Goal: Task Accomplishment & Management: Use online tool/utility

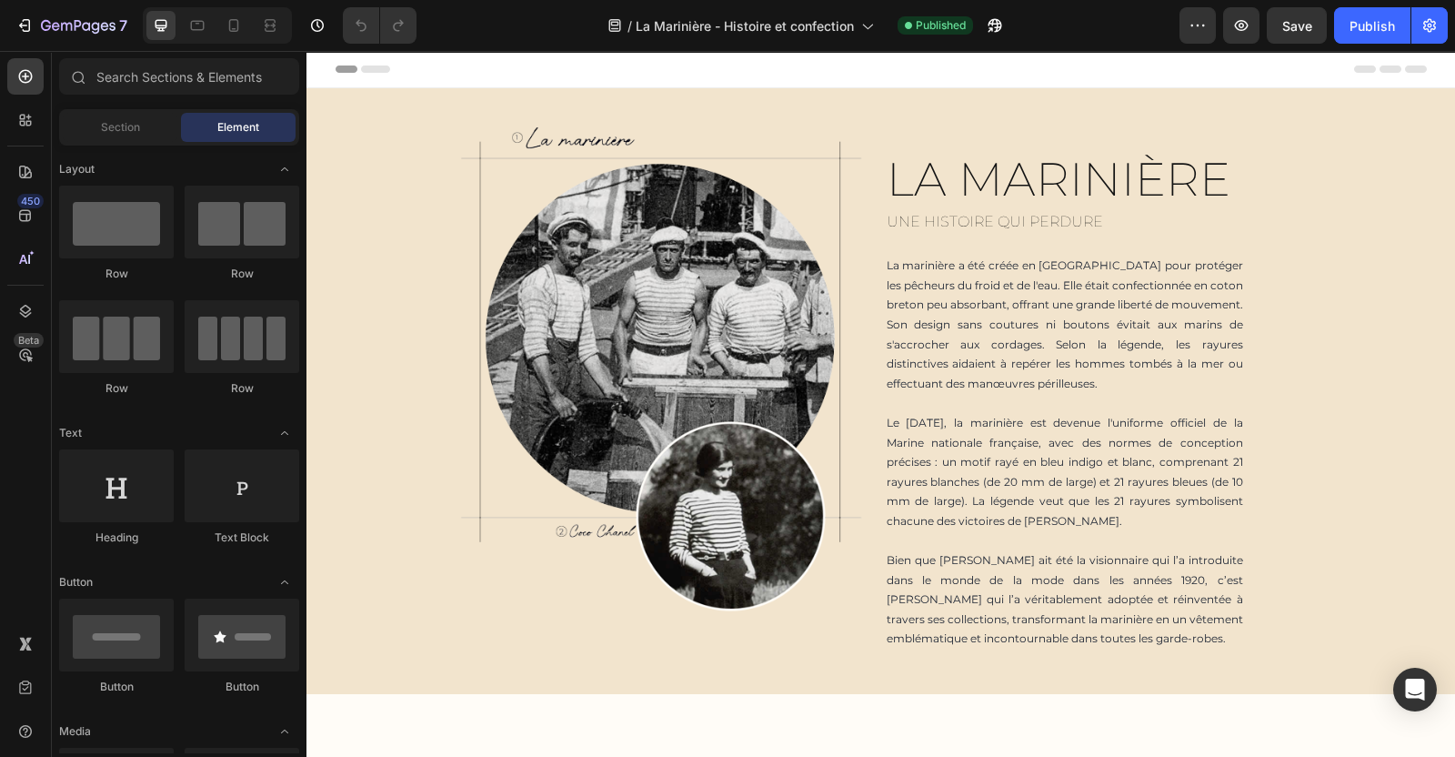
click at [366, 69] on span "Header" at bounding box center [361, 69] width 40 height 18
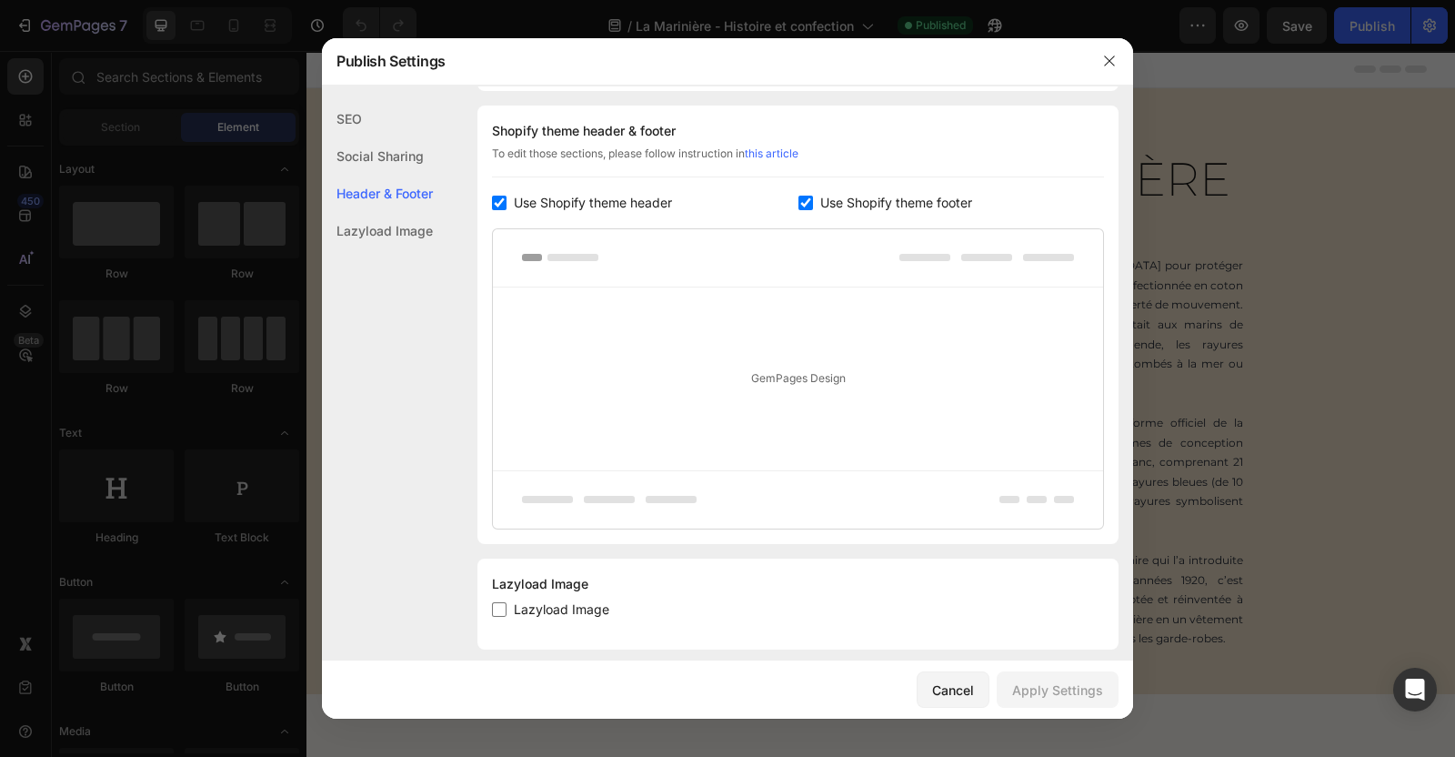
scroll to position [867, 0]
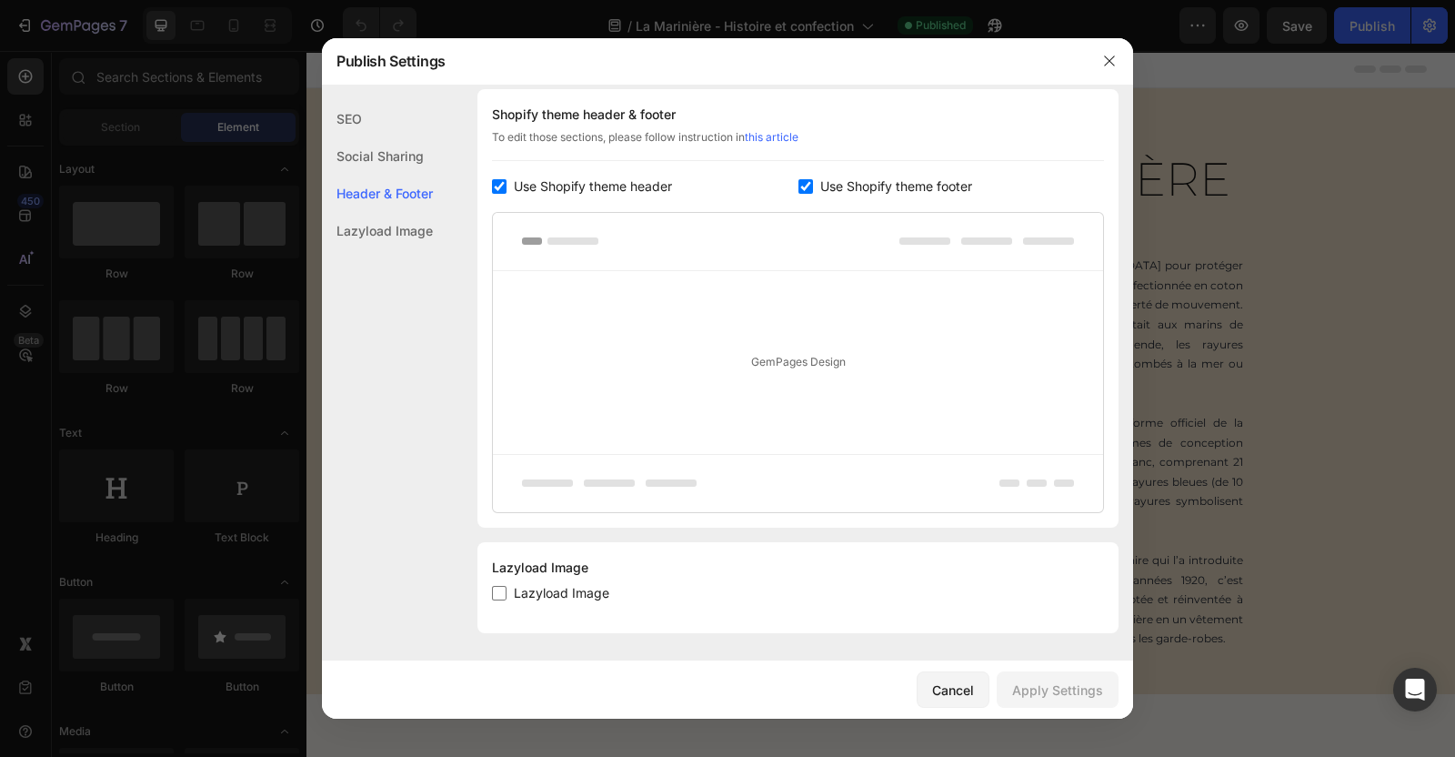
click at [372, 115] on div "SEO" at bounding box center [377, 118] width 111 height 37
click at [1113, 56] on icon "button" at bounding box center [1109, 61] width 15 height 15
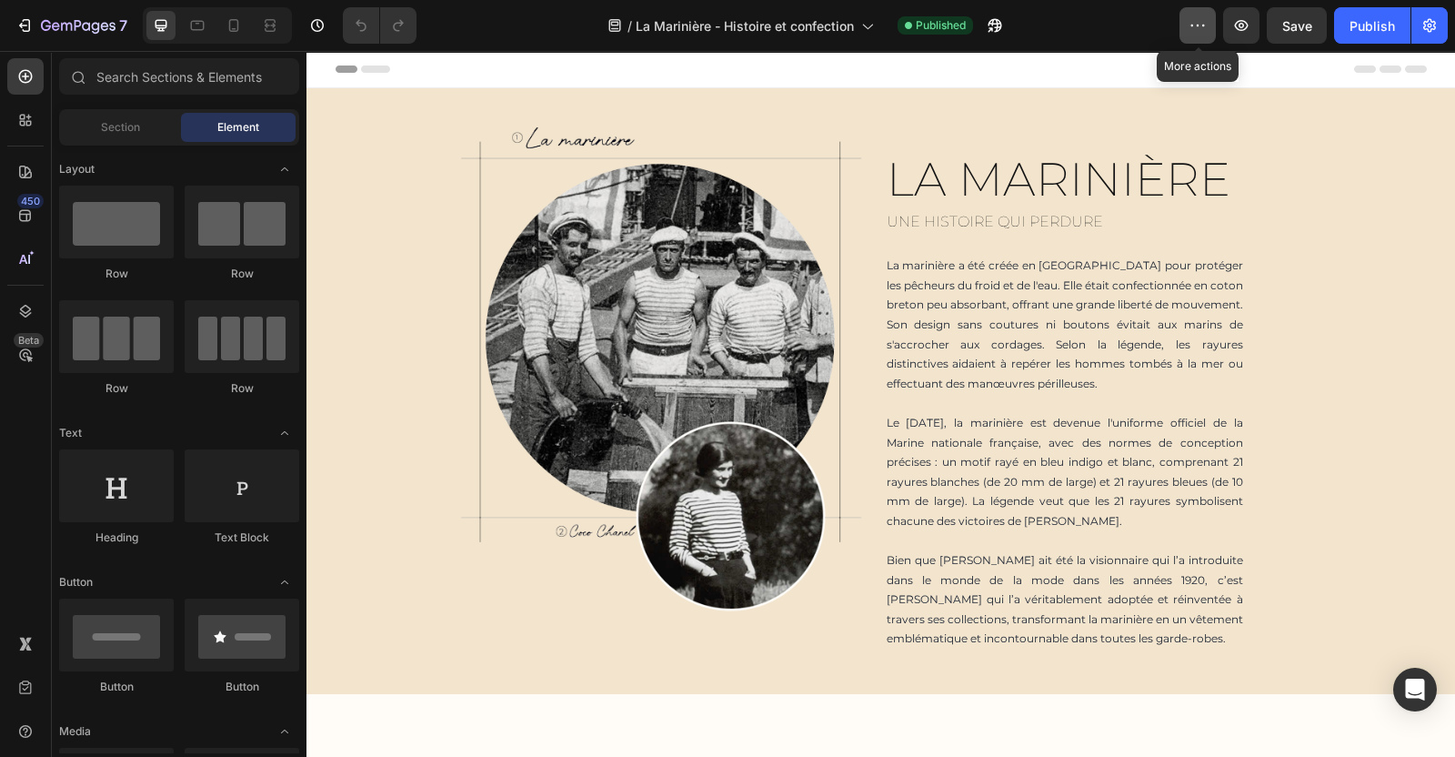
click at [1201, 31] on icon "button" at bounding box center [1198, 25] width 18 height 18
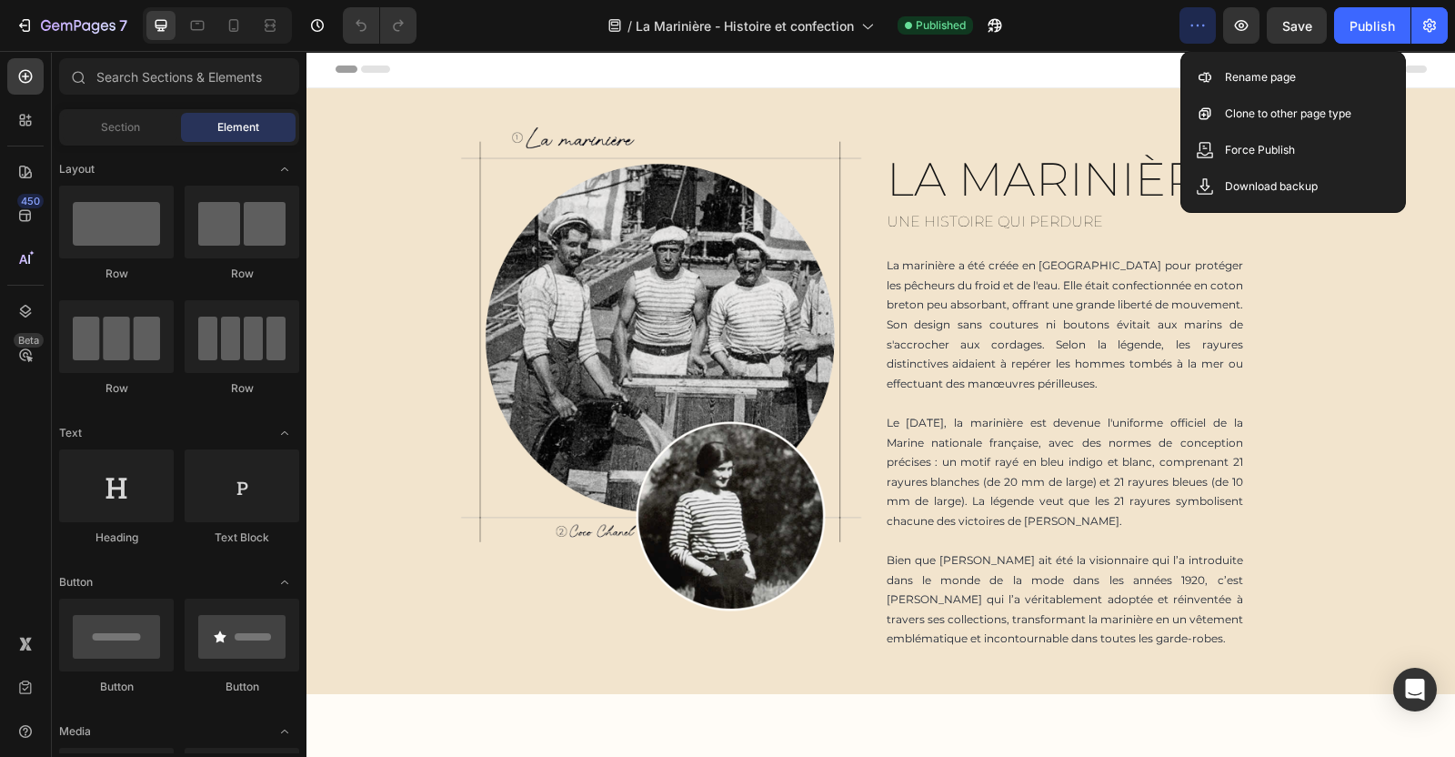
click at [1092, 18] on div "/ La Marinière - Histoire et confection Published" at bounding box center [805, 25] width 748 height 36
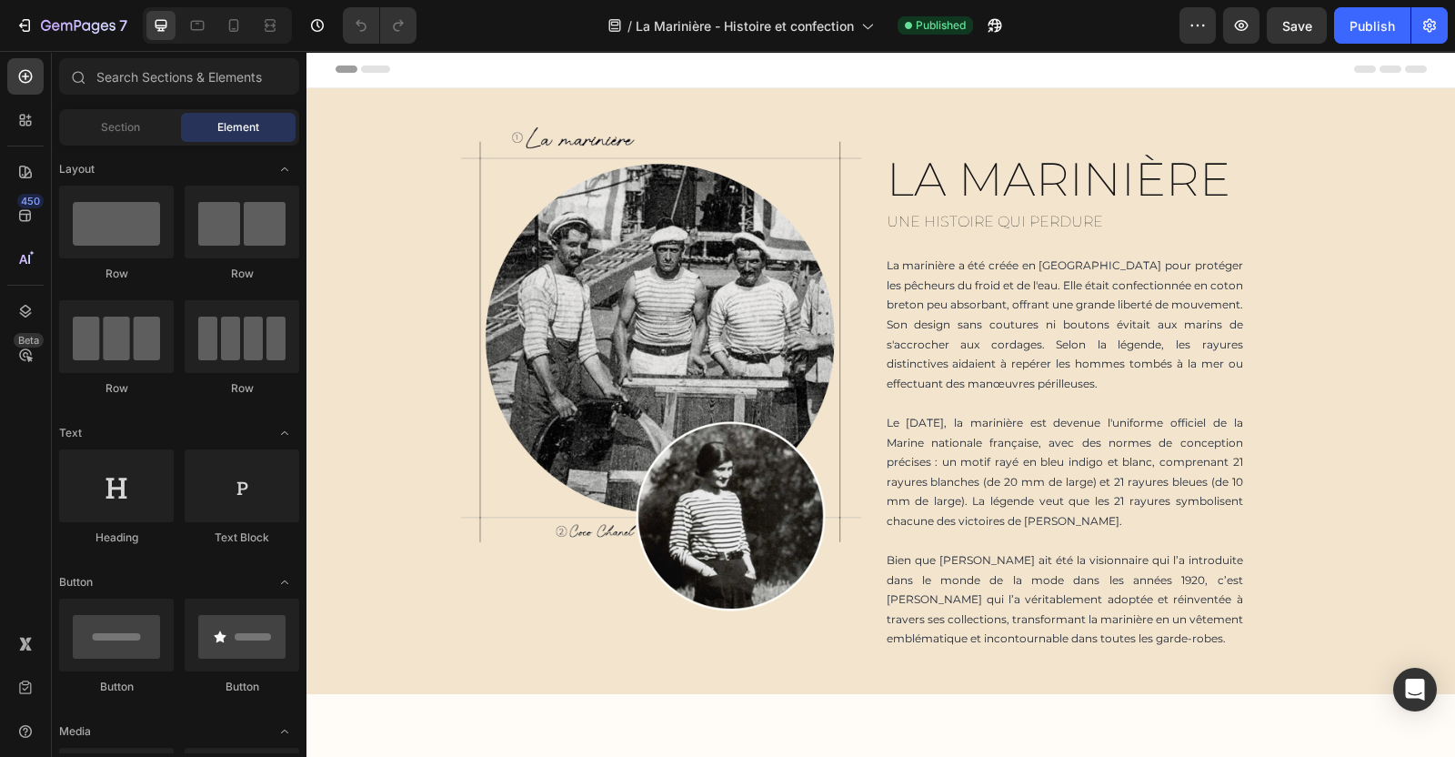
click at [457, 70] on div "Header" at bounding box center [881, 69] width 1091 height 36
click at [344, 70] on span "Header" at bounding box center [361, 69] width 40 height 18
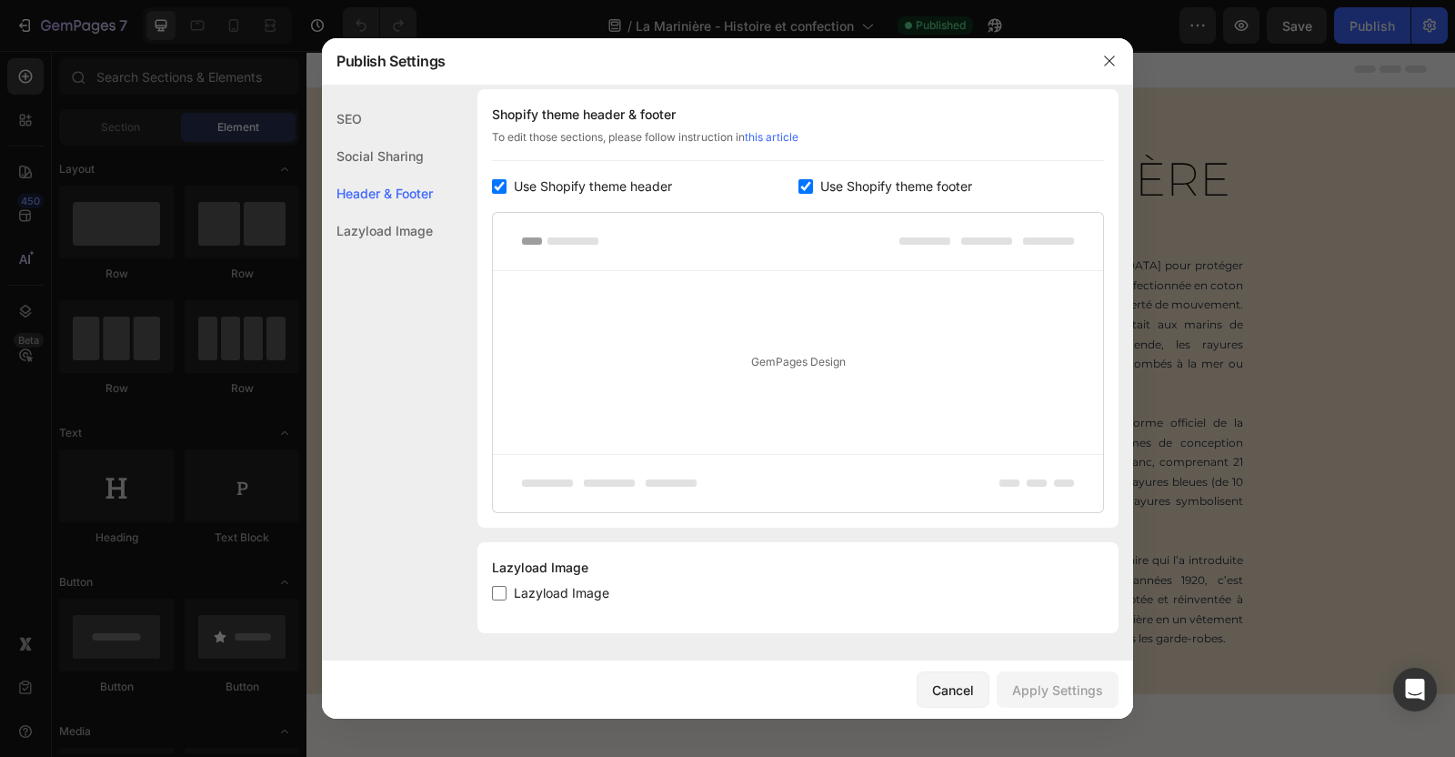
click at [1101, 75] on div at bounding box center [1109, 60] width 47 height 47
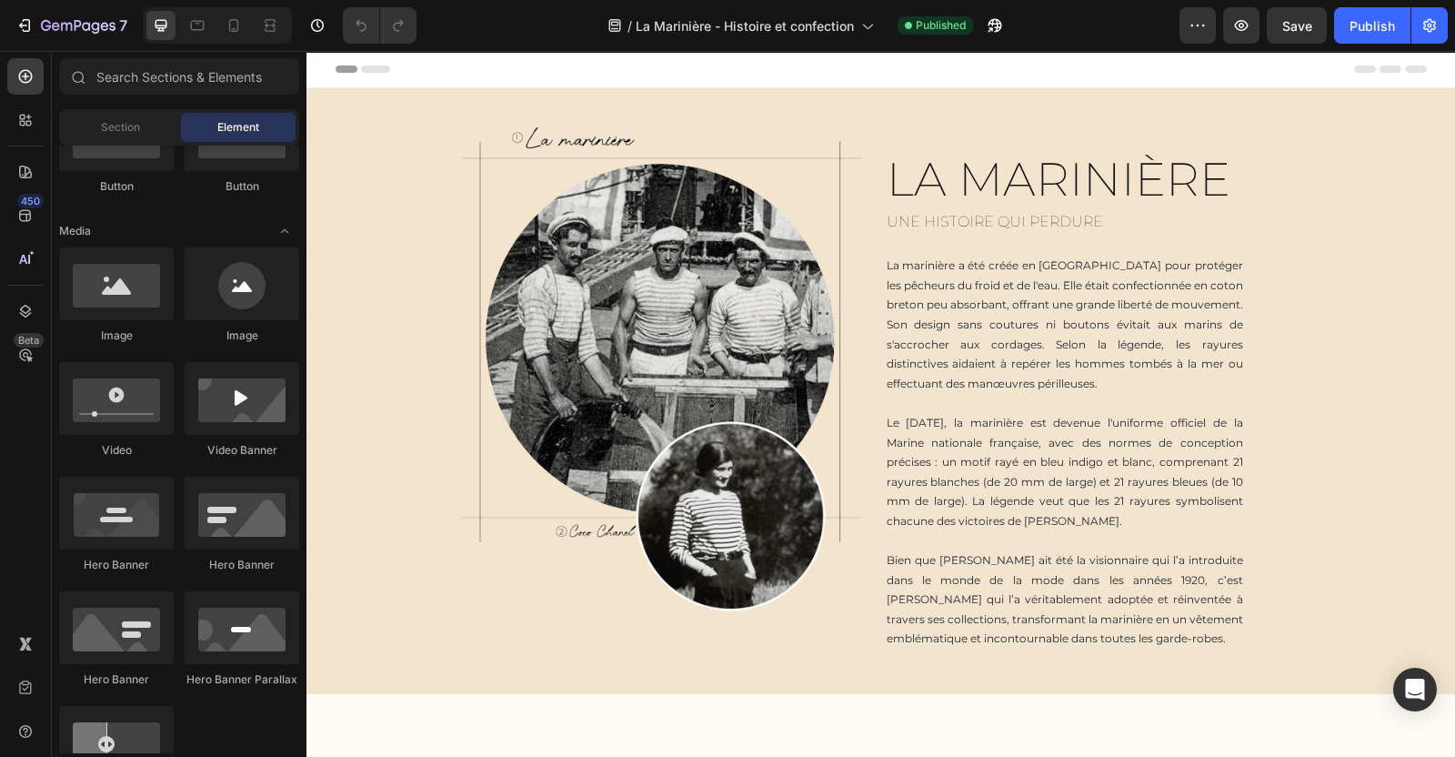
scroll to position [0, 0]
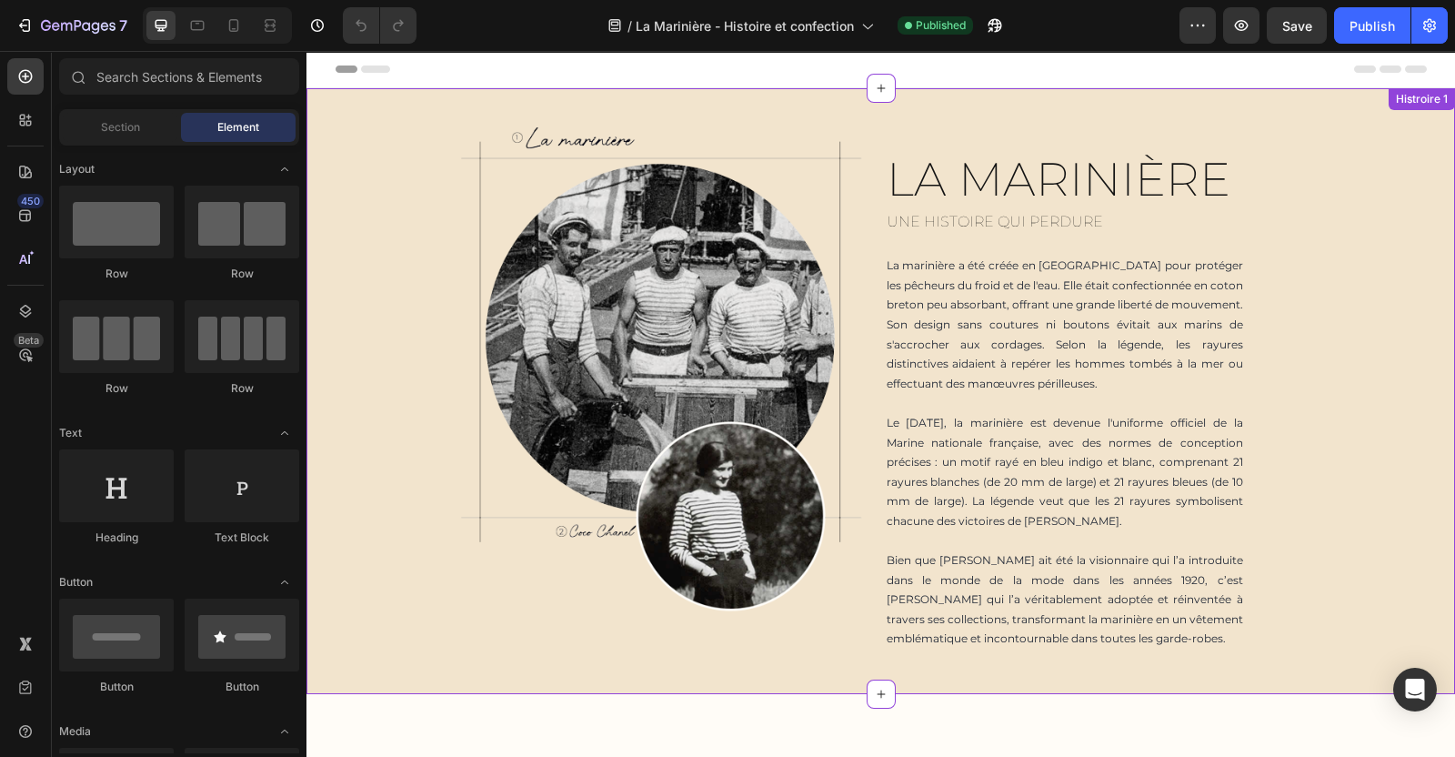
click at [988, 108] on div "Image Title Line LA MARINIÈRE Heading Une histoire qui perdure Heading La marin…" at bounding box center [880, 391] width 1149 height 606
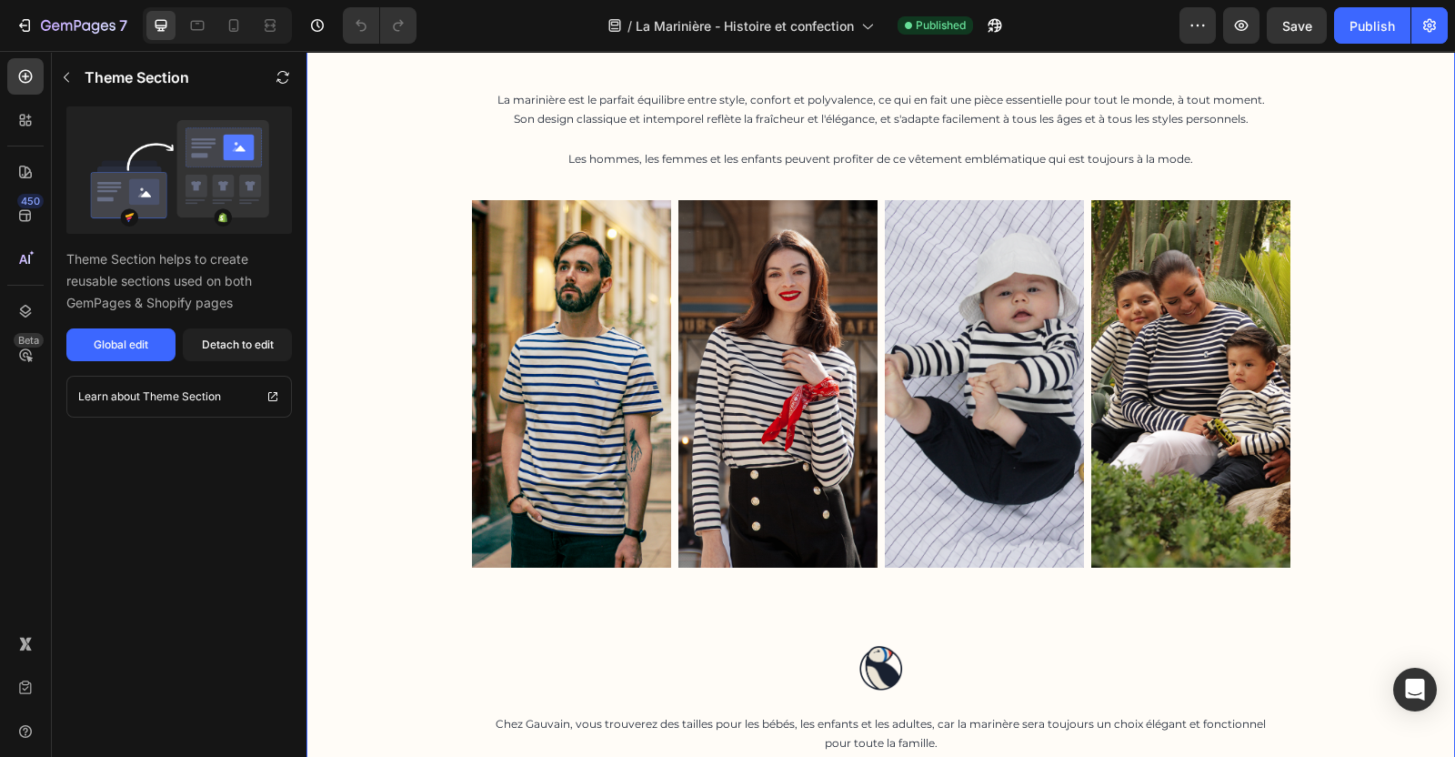
scroll to position [4508, 0]
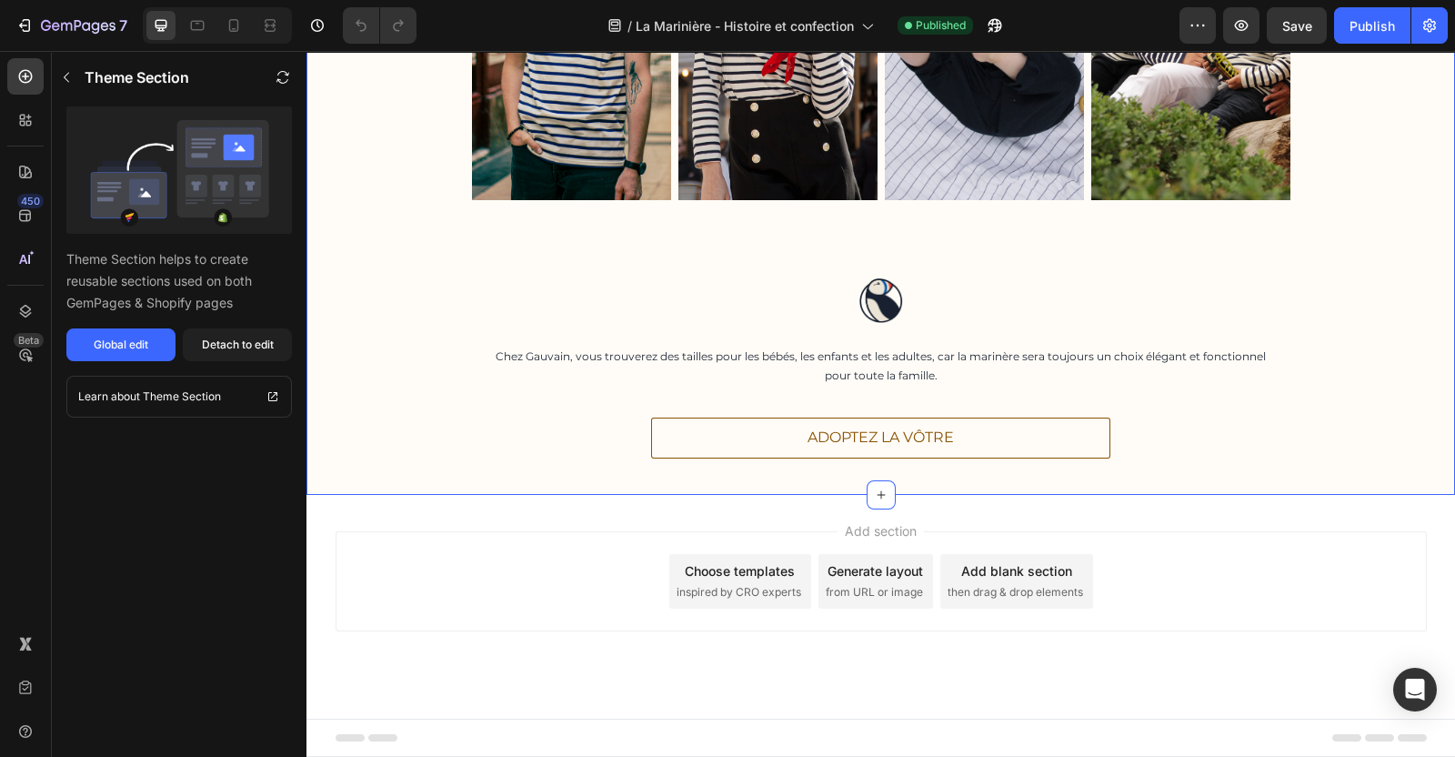
click at [531, 389] on div "un élément essentiel de la Heading famille Heading La marinière est le parfait …" at bounding box center [880, 39] width 1149 height 850
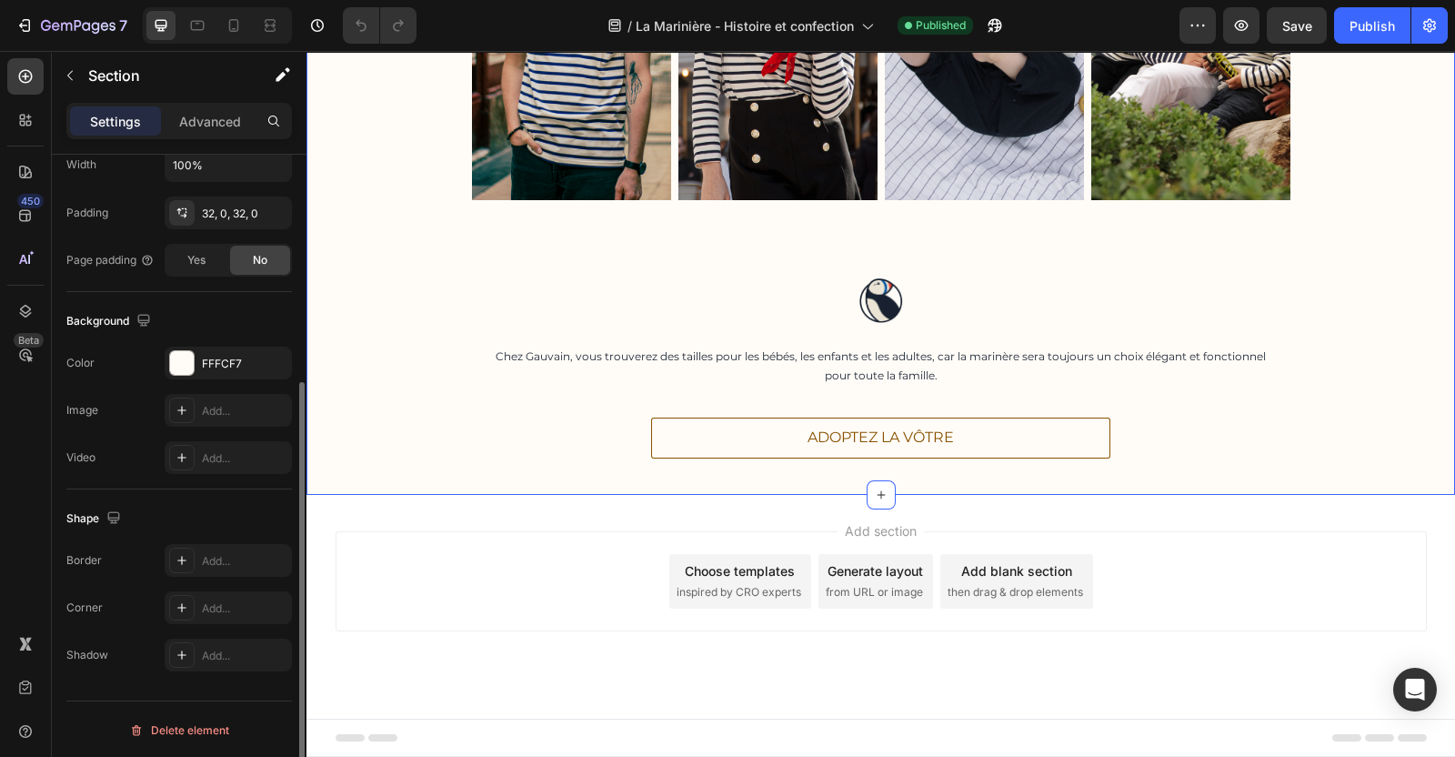
scroll to position [0, 0]
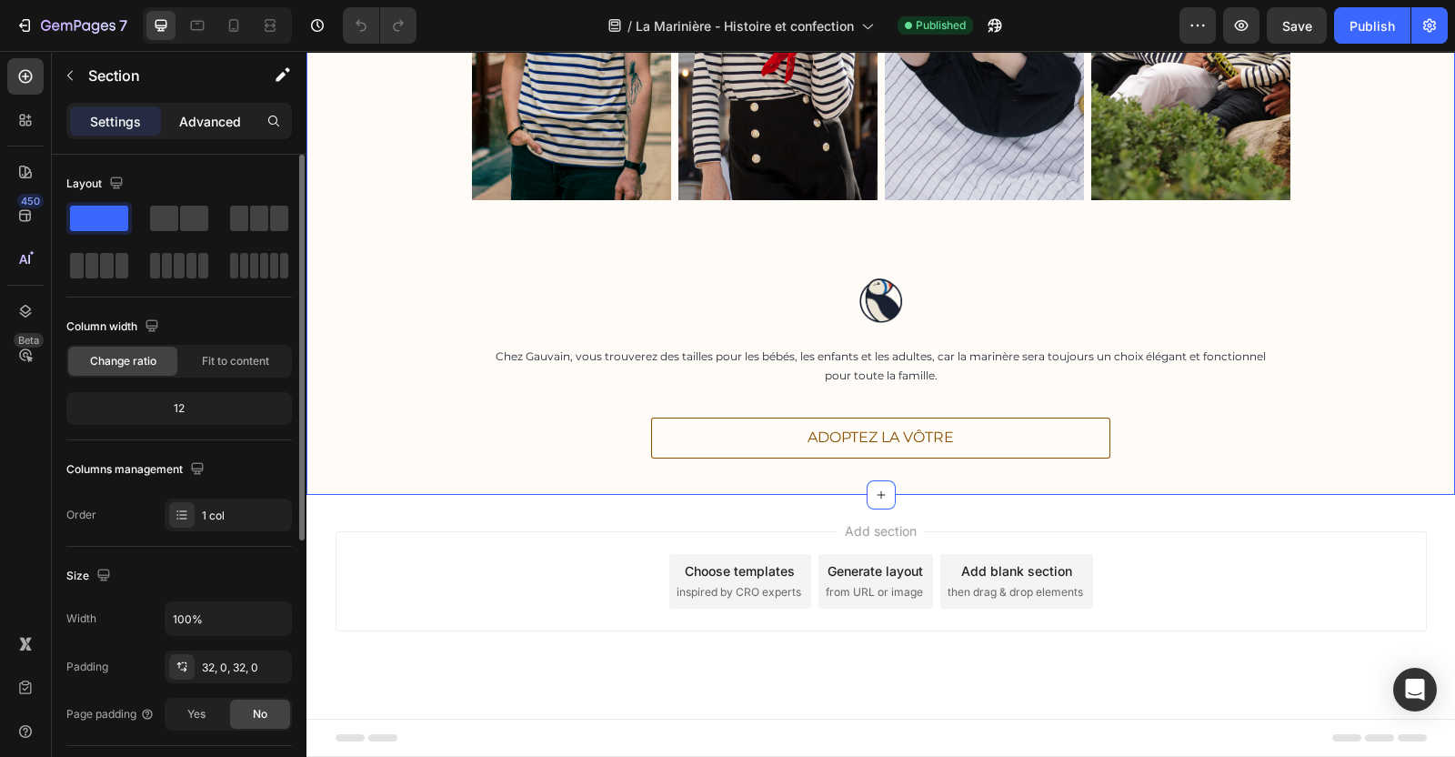
click at [214, 130] on div "Advanced" at bounding box center [210, 120] width 91 height 29
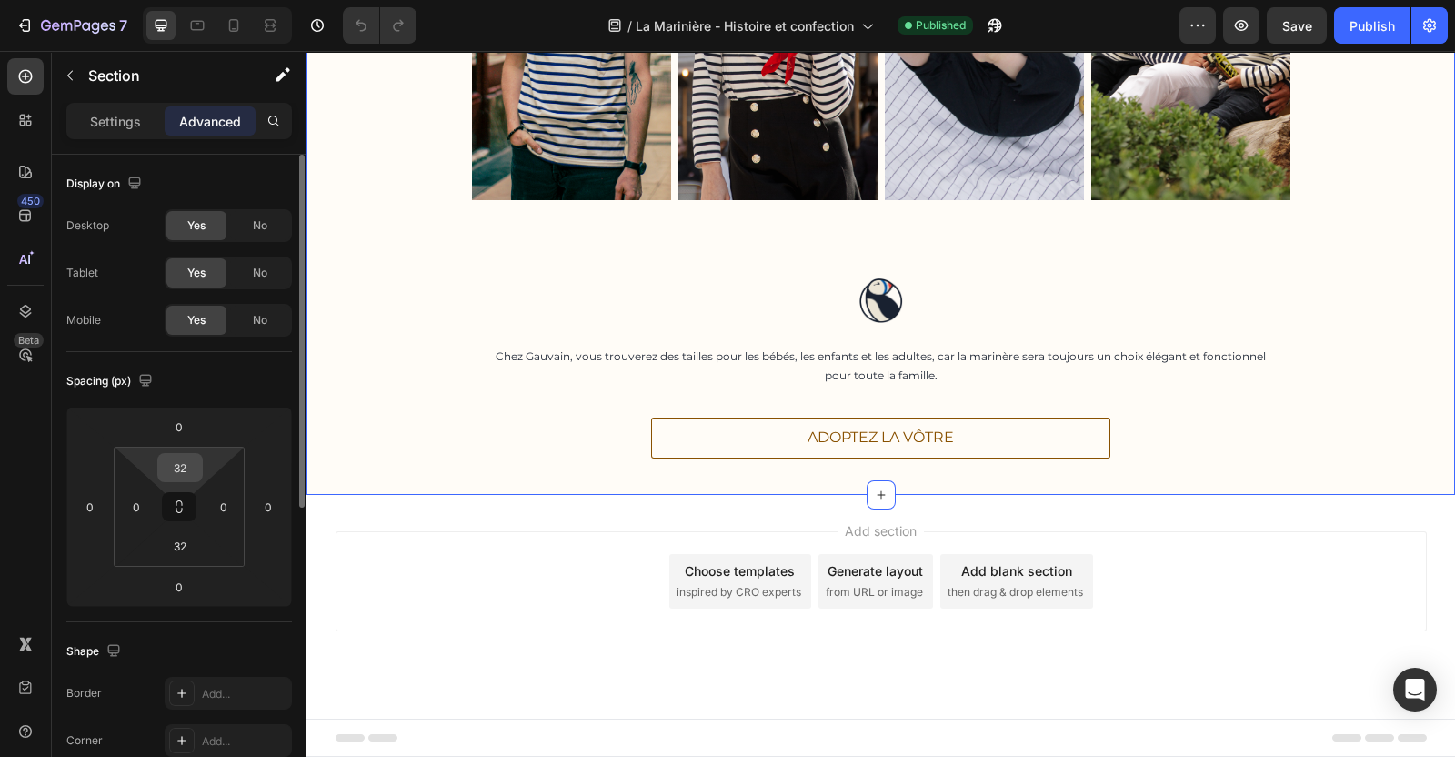
scroll to position [557, 0]
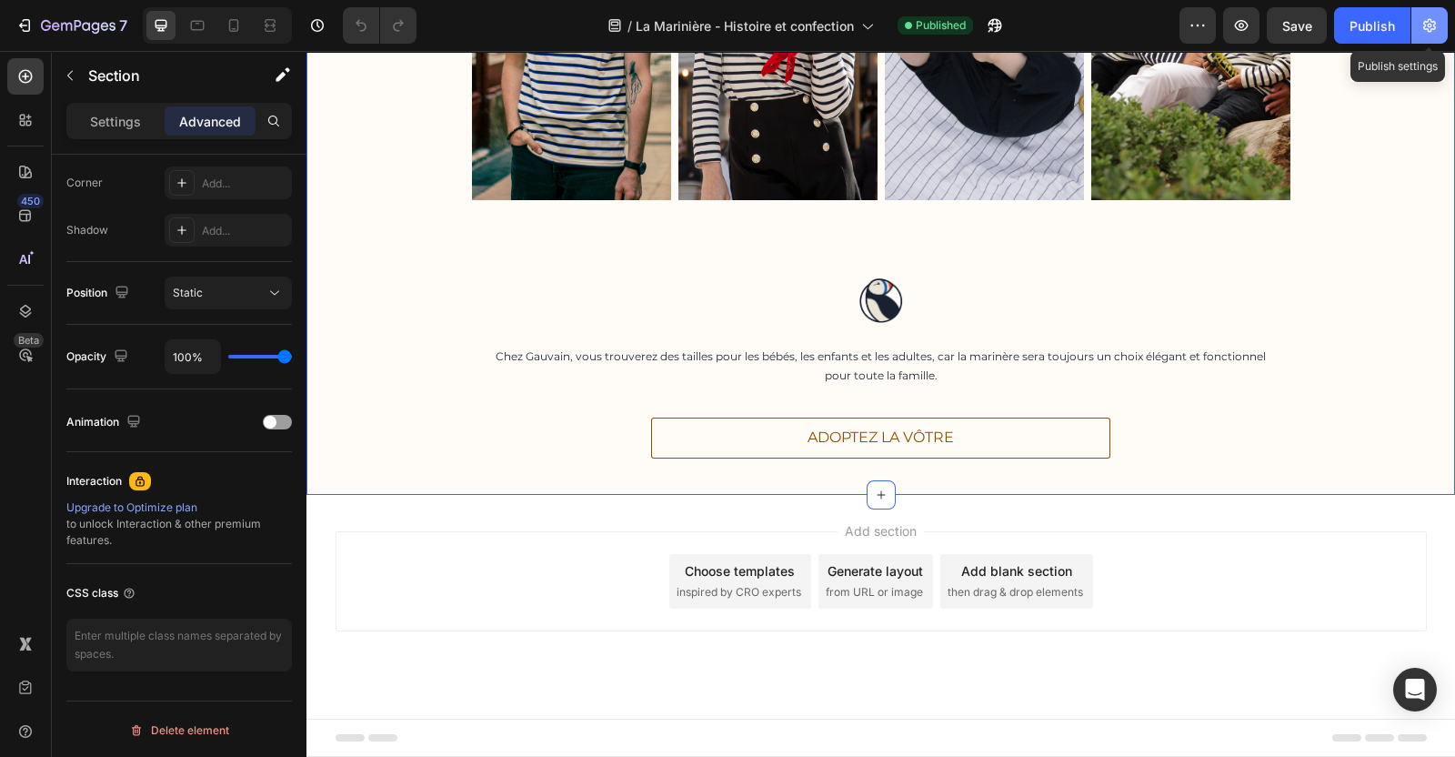
click at [1419, 24] on button "button" at bounding box center [1429, 25] width 36 height 36
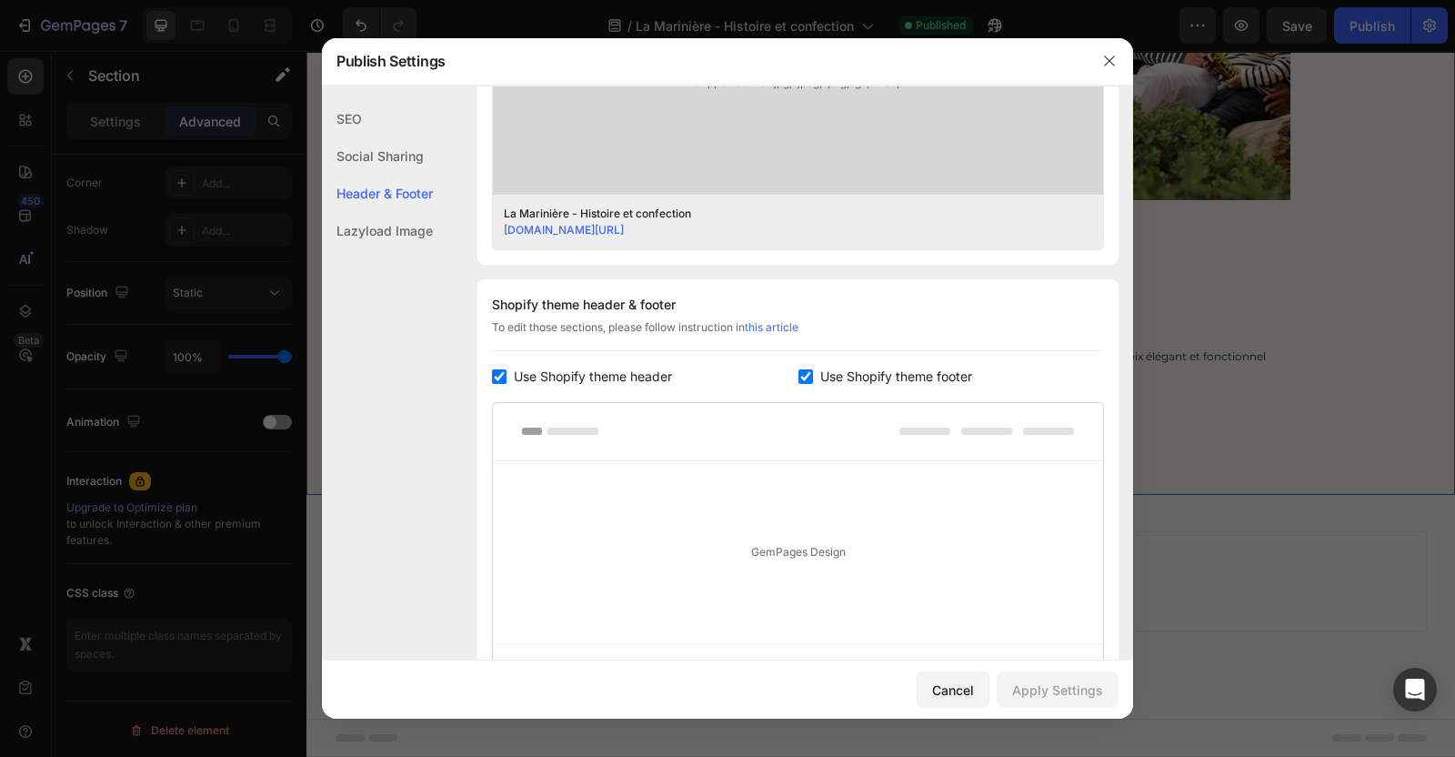
scroll to position [683, 0]
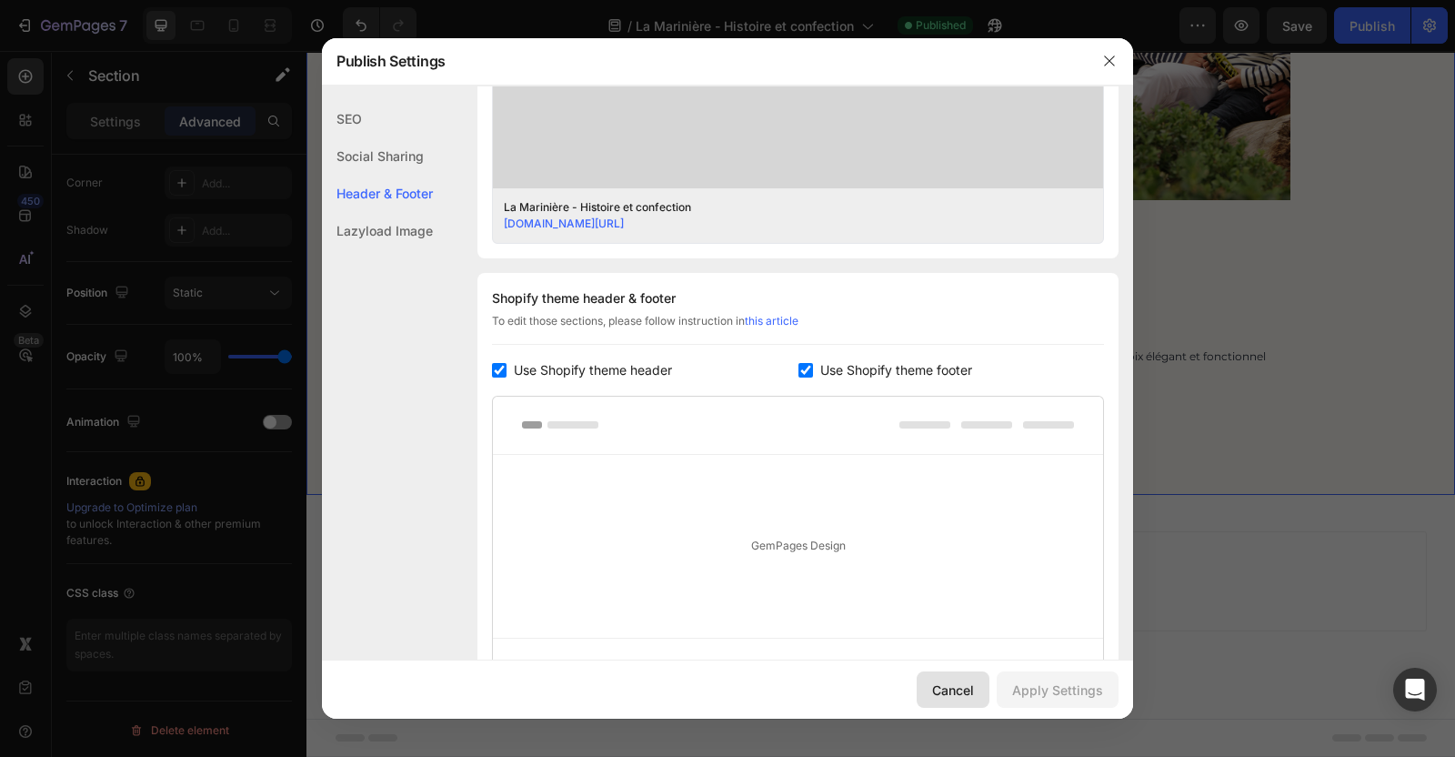
click at [948, 702] on button "Cancel" at bounding box center [953, 689] width 73 height 36
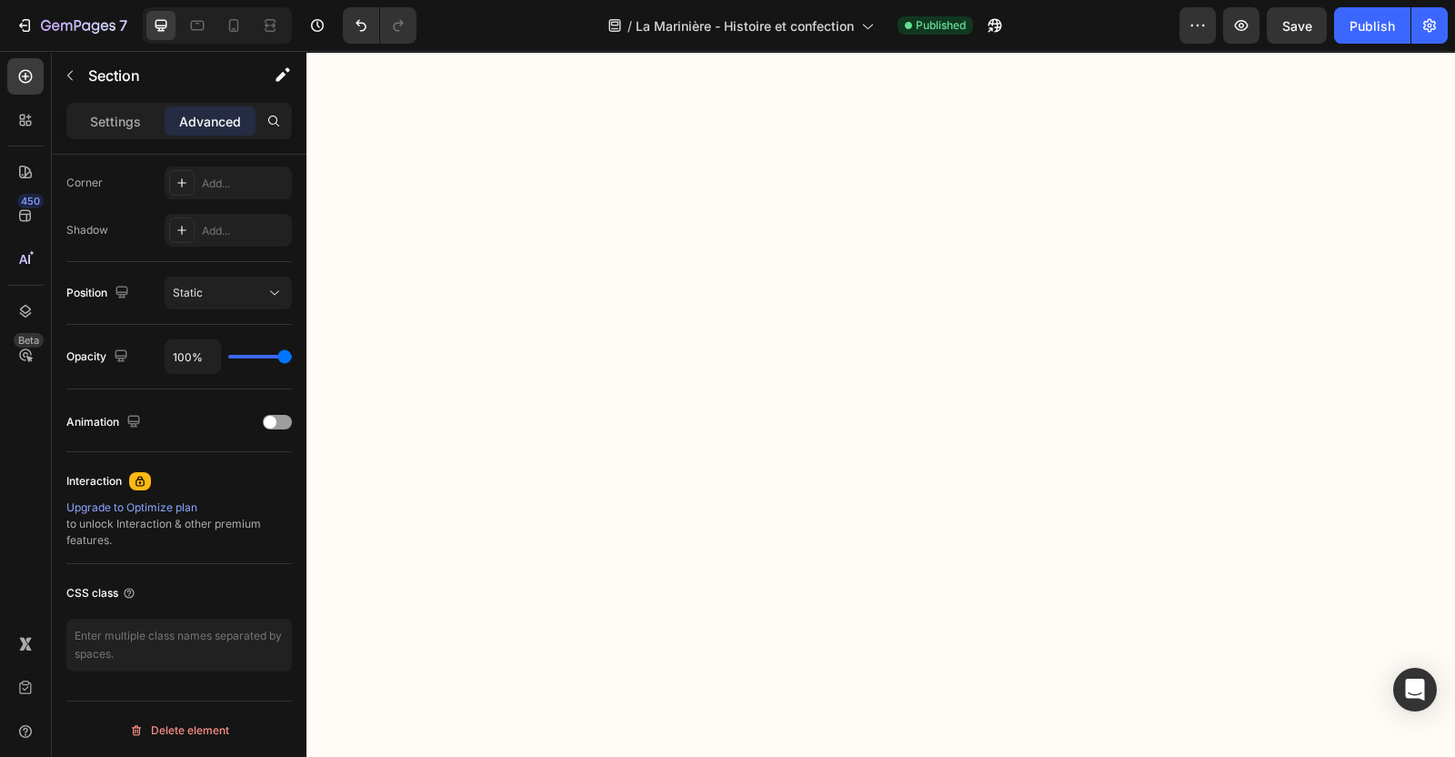
scroll to position [3039, 0]
